Goal: Find specific page/section: Find specific page/section

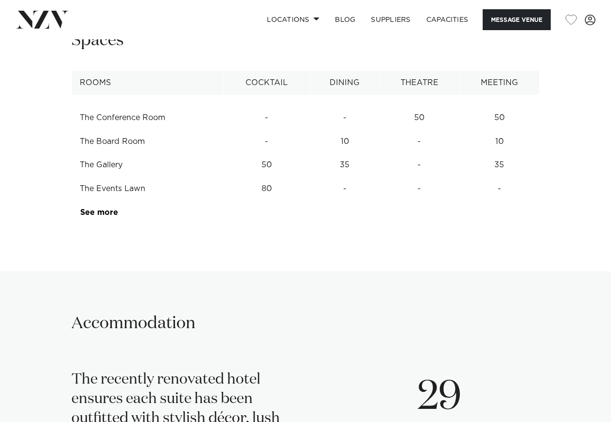
scroll to position [1312, 0]
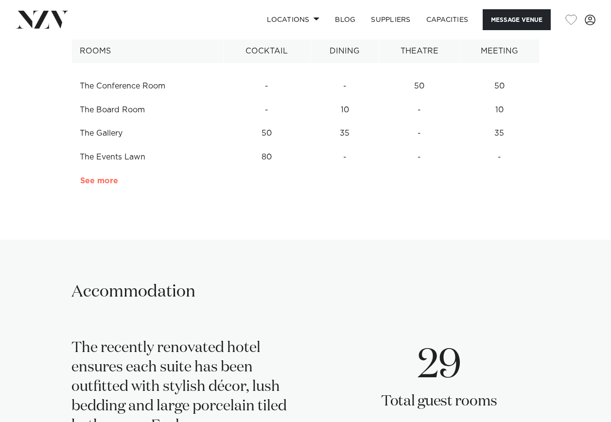
click at [101, 177] on link "See more" at bounding box center [118, 181] width 76 height 8
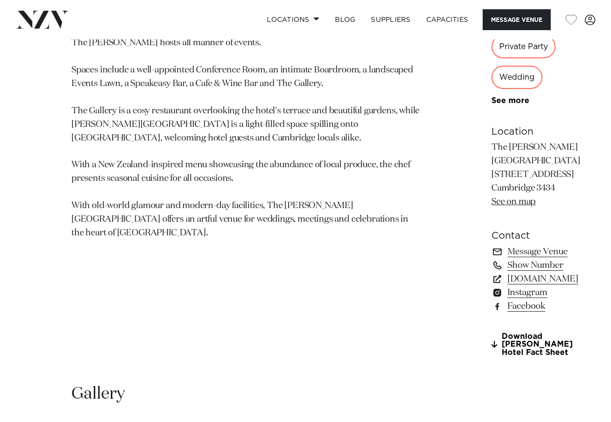
scroll to position [486, 0]
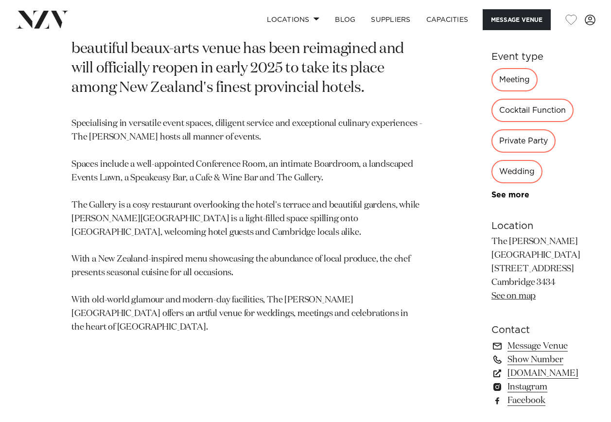
click at [491, 122] on div "Cocktail Function" at bounding box center [532, 110] width 82 height 23
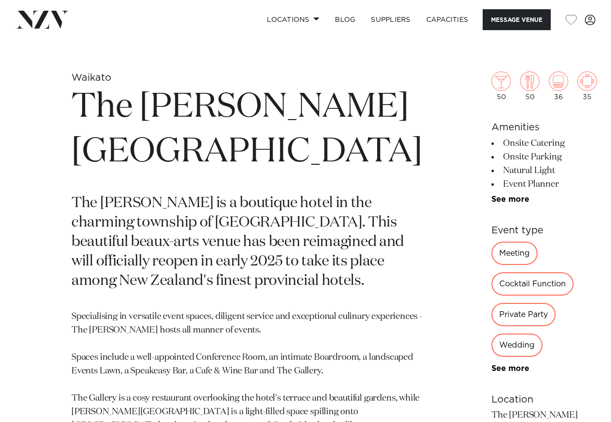
scroll to position [292, 0]
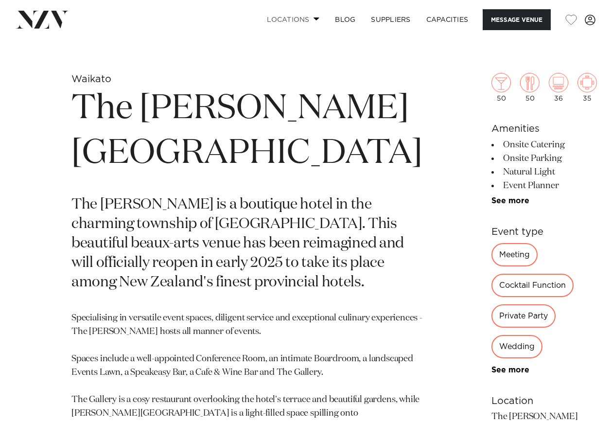
click at [300, 19] on link "Locations" at bounding box center [293, 19] width 68 height 21
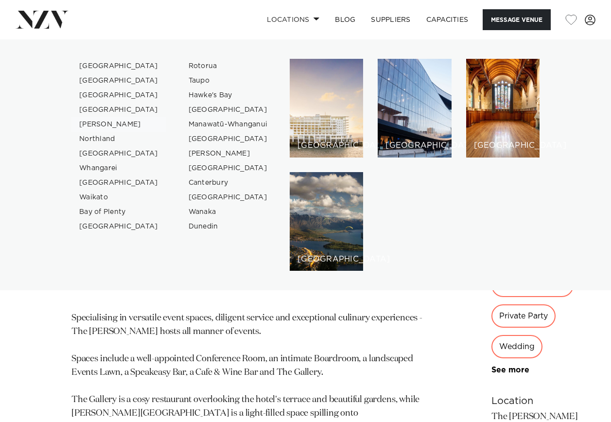
click at [102, 123] on link "[PERSON_NAME]" at bounding box center [118, 124] width 95 height 15
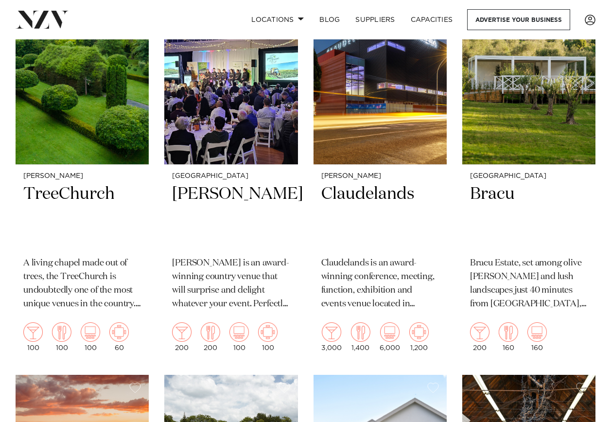
scroll to position [437, 0]
